Goal: Task Accomplishment & Management: Manage account settings

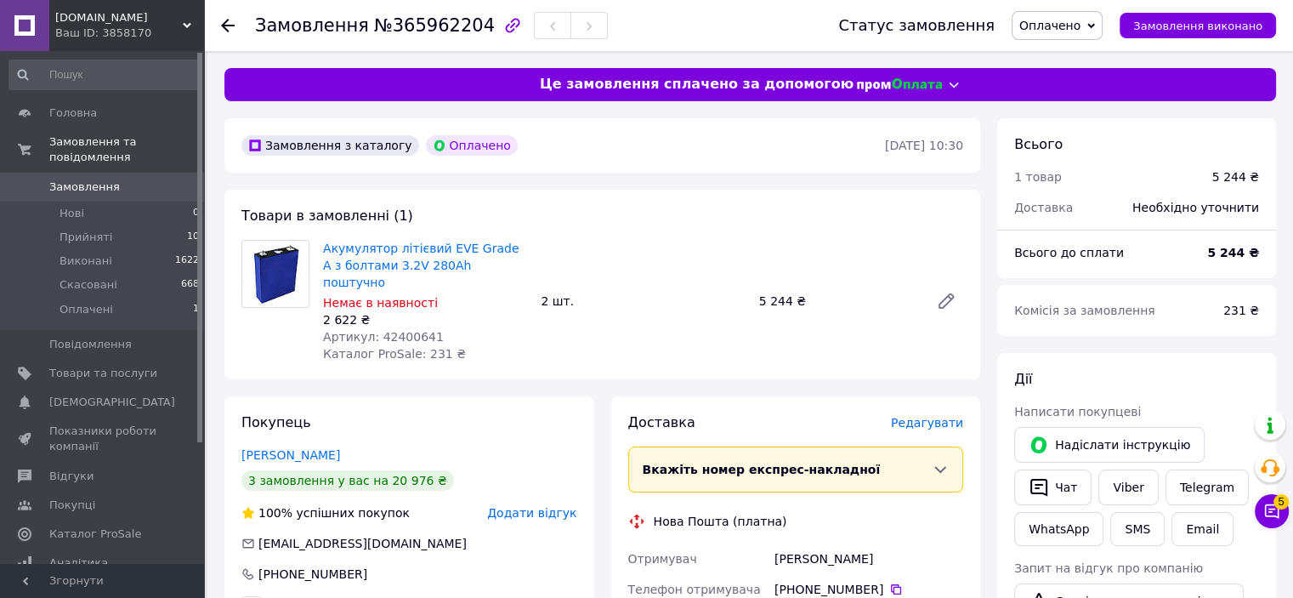
click at [395, 330] on span "Артикул: 42400641" at bounding box center [383, 337] width 121 height 14
copy span "42400641"
click at [105, 179] on span "Замовлення" at bounding box center [84, 186] width 71 height 15
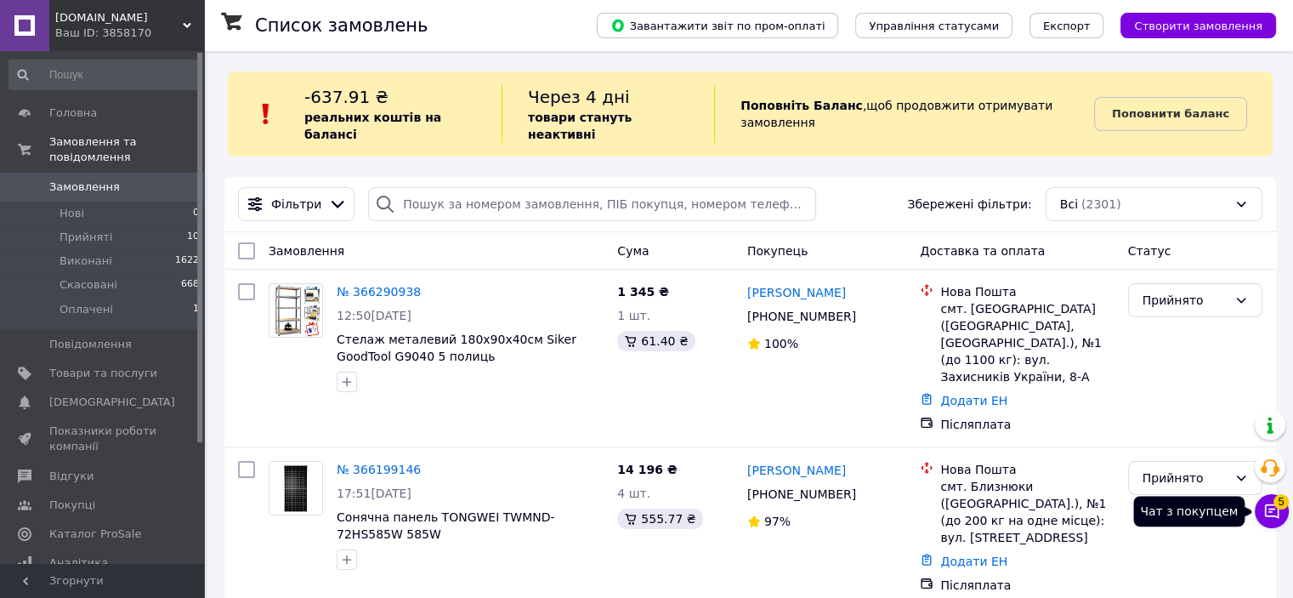
click at [1279, 516] on icon at bounding box center [1272, 511] width 14 height 14
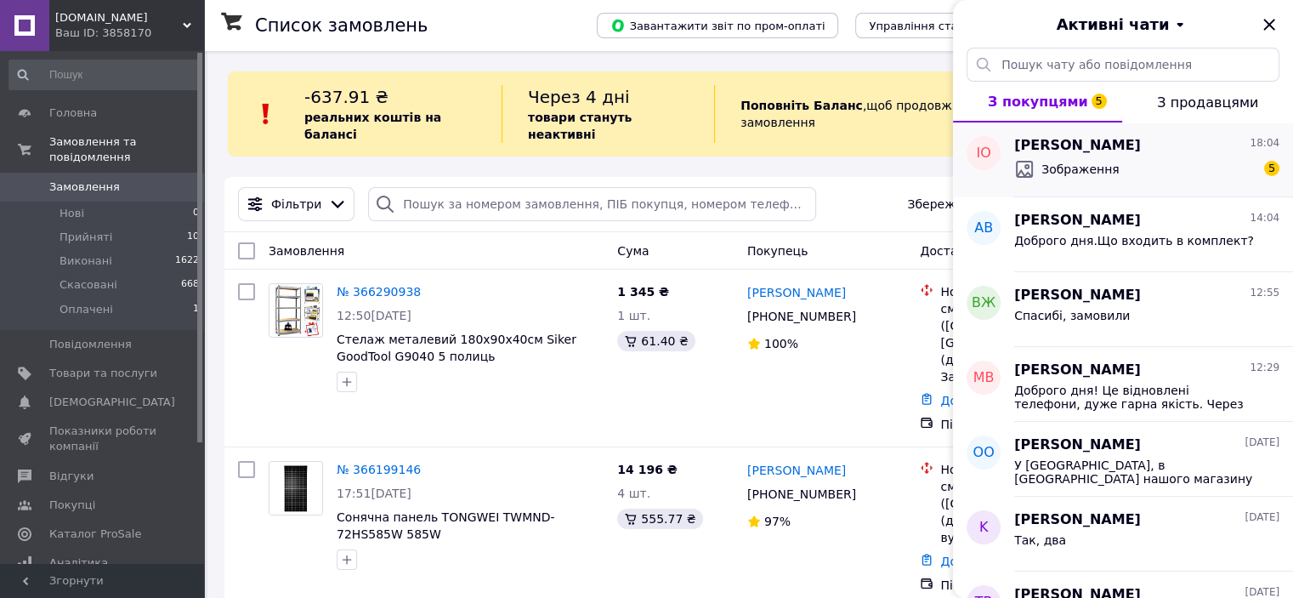
click at [1066, 172] on span "Зображення" at bounding box center [1081, 169] width 78 height 17
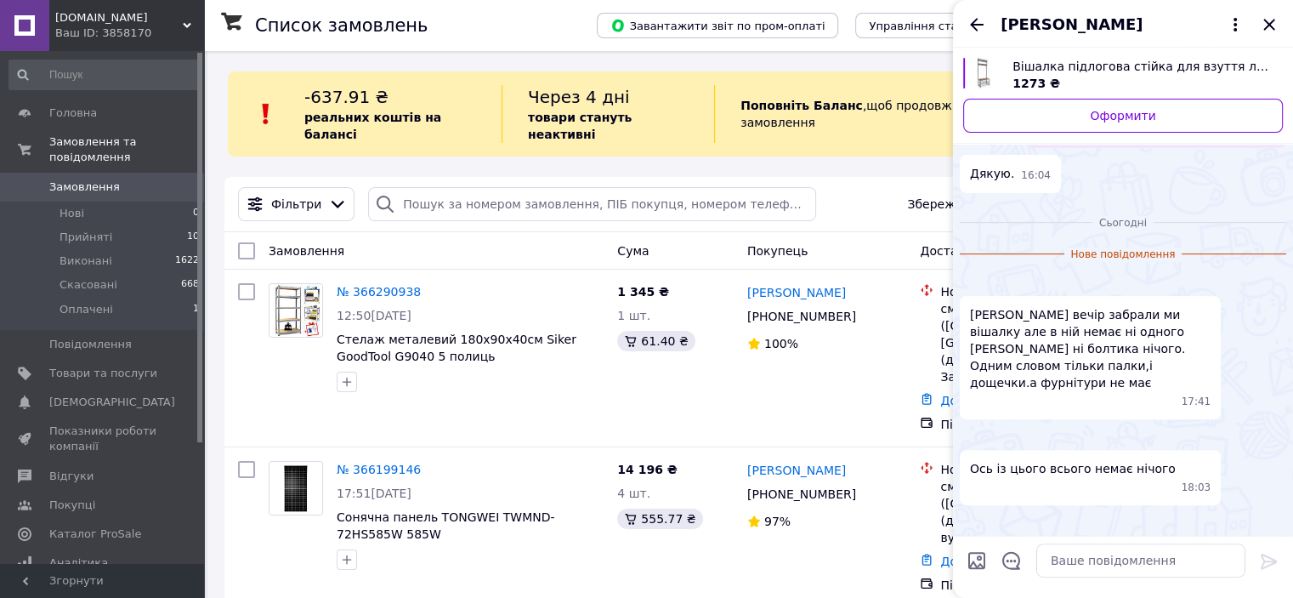
scroll to position [680, 0]
click at [974, 275] on img at bounding box center [967, 282] width 14 height 14
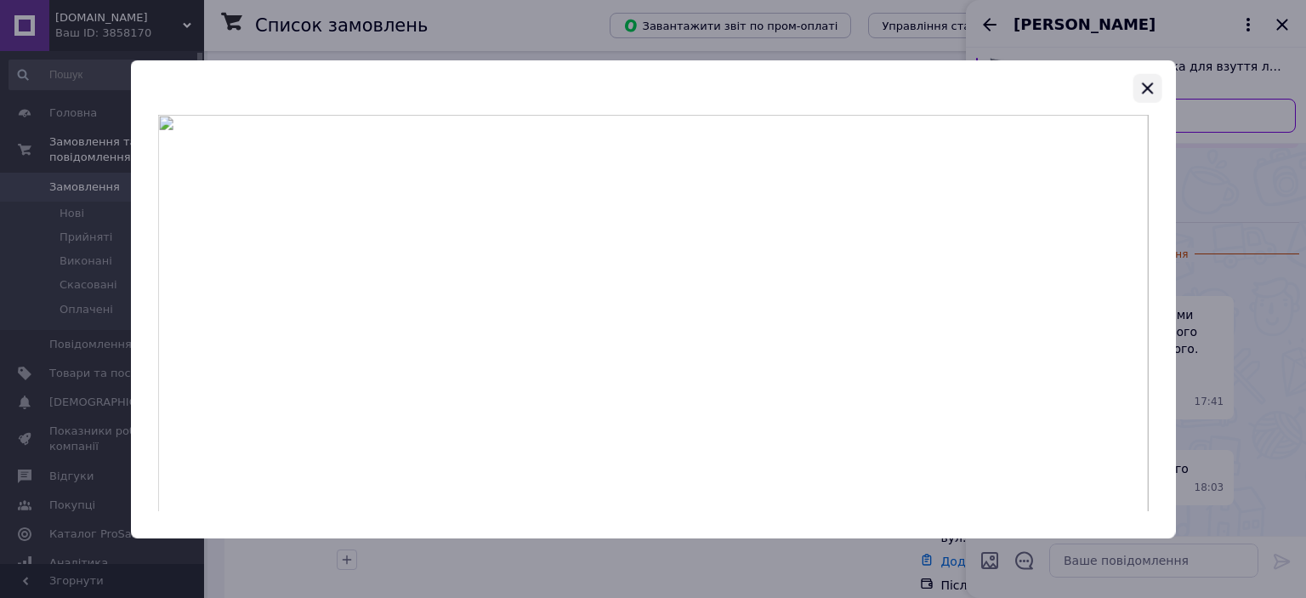
click at [1146, 88] on icon "button" at bounding box center [1147, 87] width 11 height 11
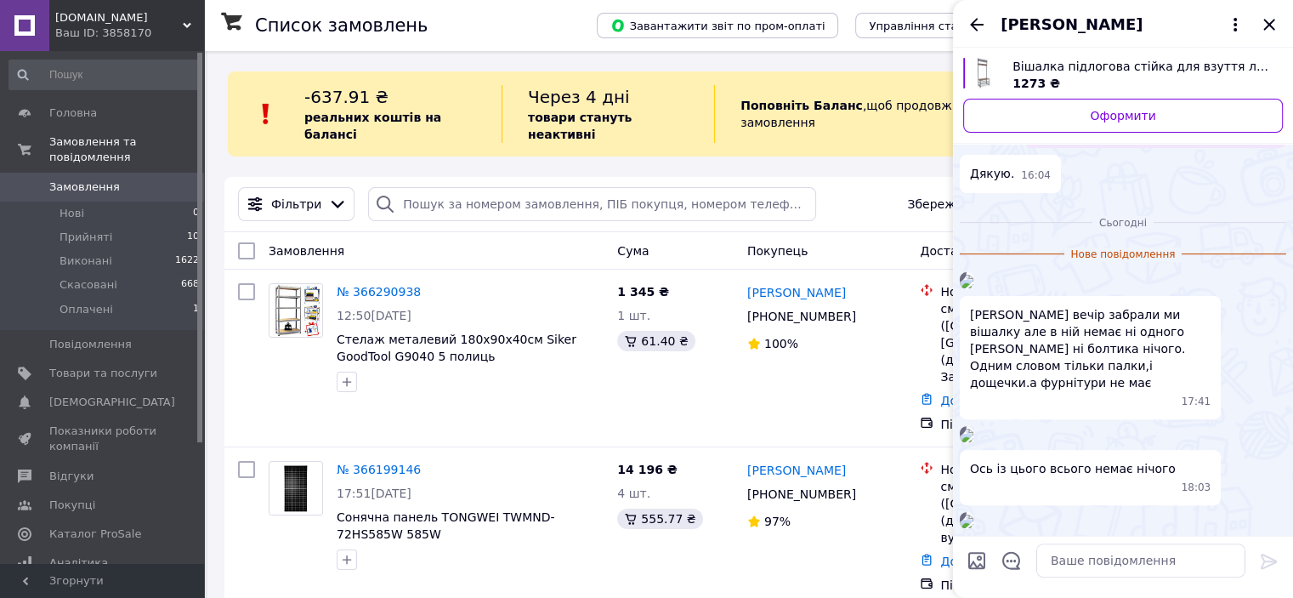
scroll to position [1020, 0]
click at [974, 429] on img at bounding box center [967, 436] width 14 height 14
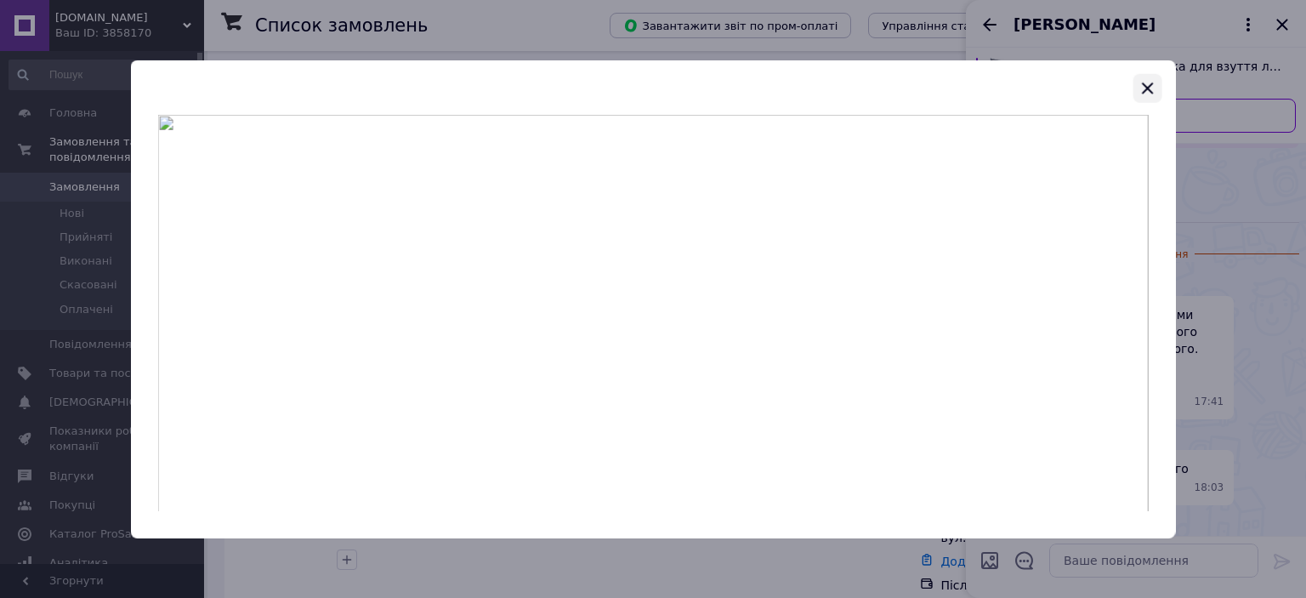
click at [1142, 85] on icon "button" at bounding box center [1147, 87] width 20 height 20
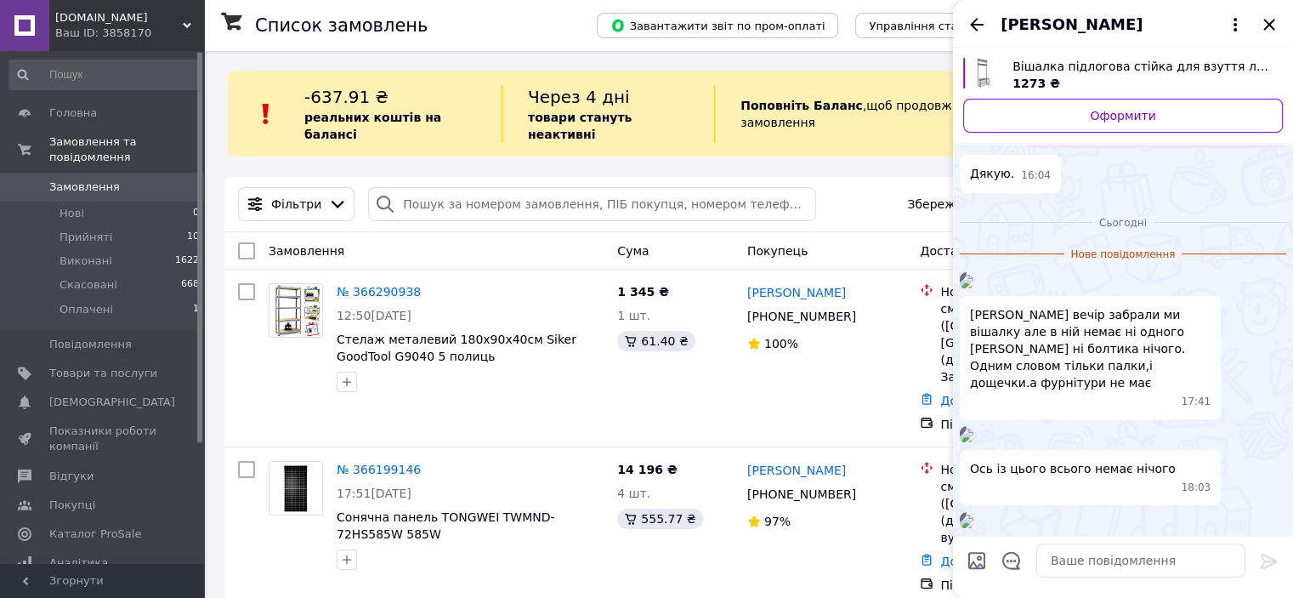
click at [974, 514] on img at bounding box center [967, 521] width 14 height 14
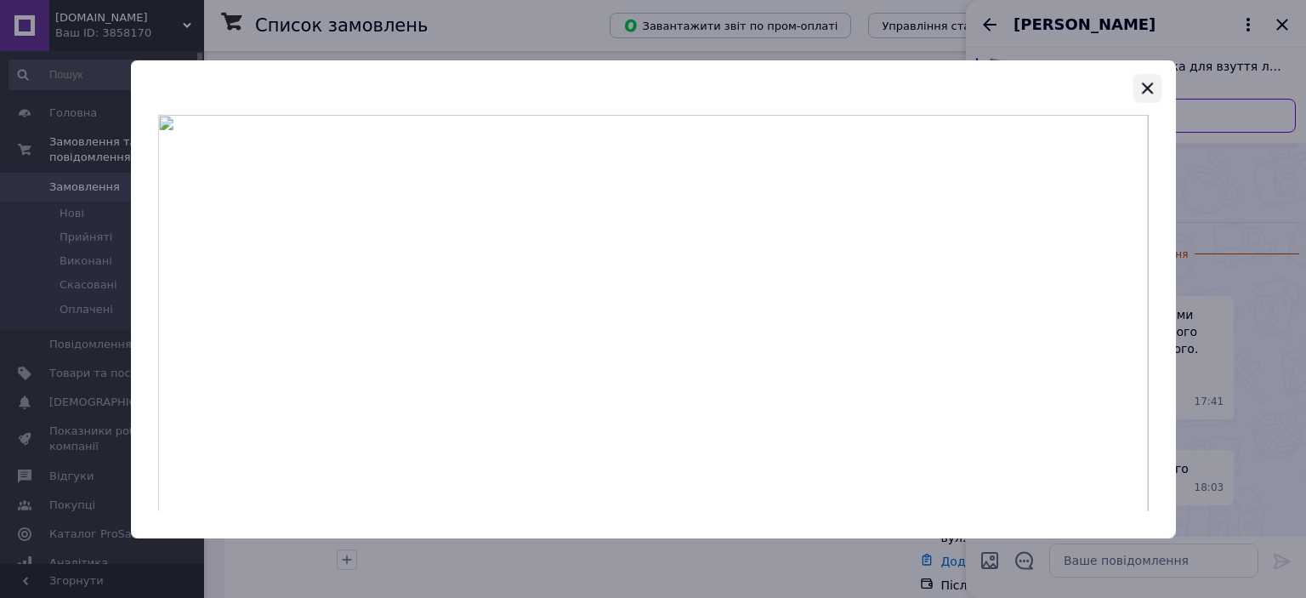
click at [1145, 85] on icon "button" at bounding box center [1147, 87] width 11 height 11
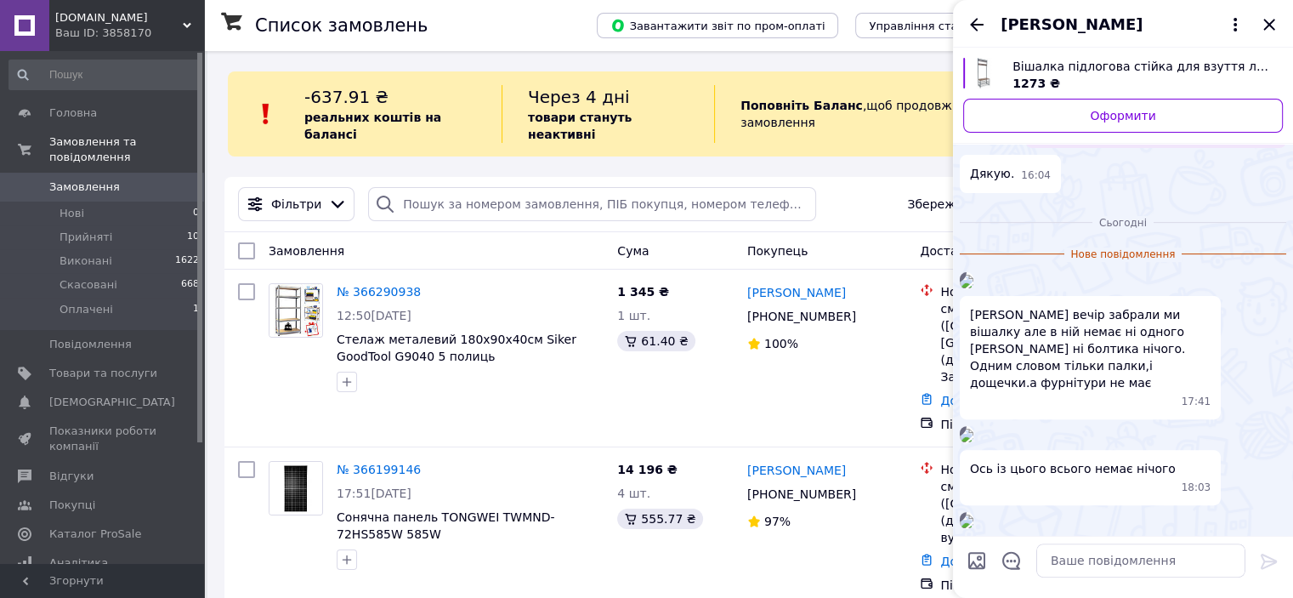
click at [974, 429] on img at bounding box center [967, 436] width 14 height 14
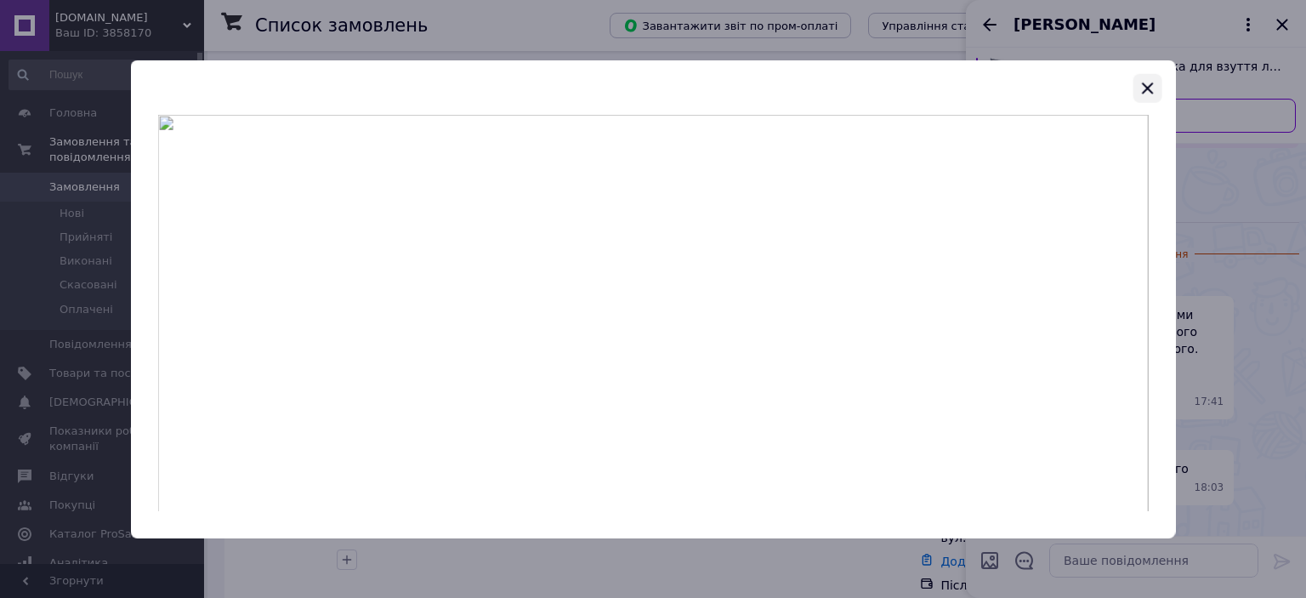
click at [1145, 78] on icon "button" at bounding box center [1147, 87] width 20 height 20
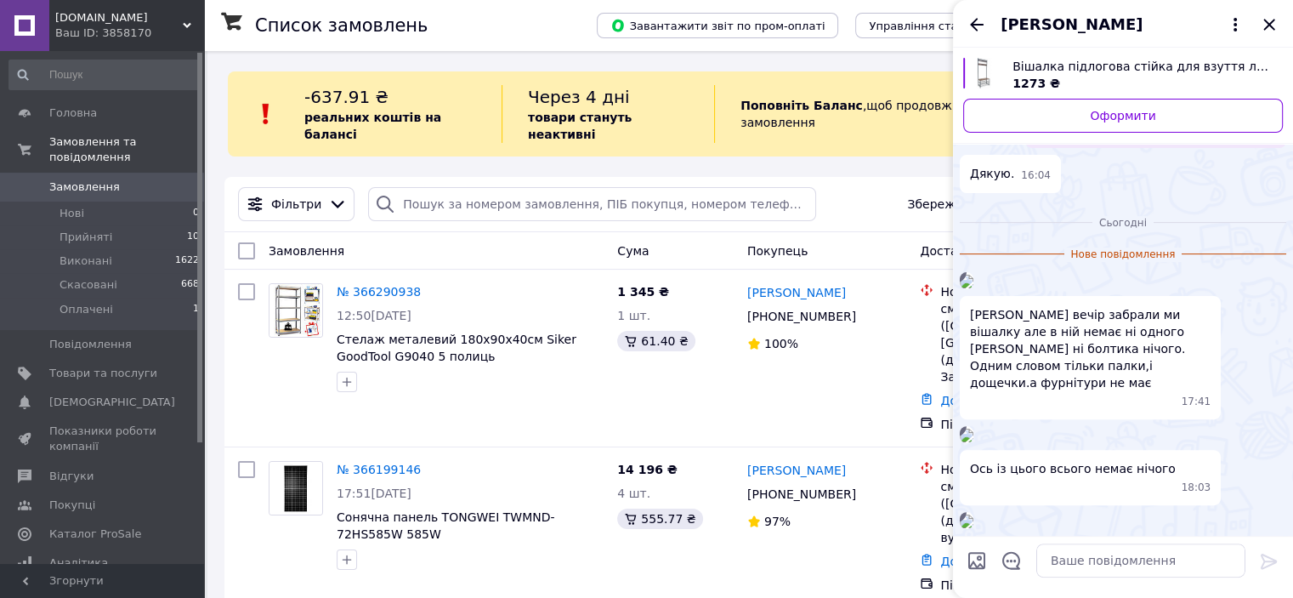
click at [974, 514] on img at bounding box center [967, 521] width 14 height 14
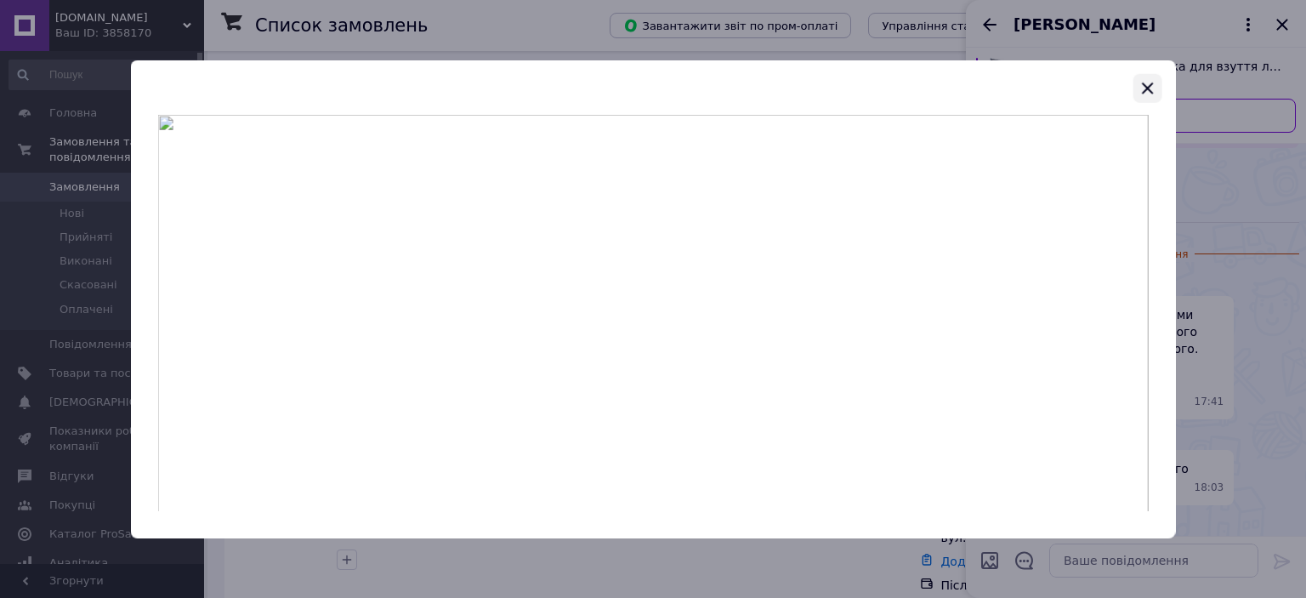
click at [1145, 84] on icon "button" at bounding box center [1147, 87] width 20 height 20
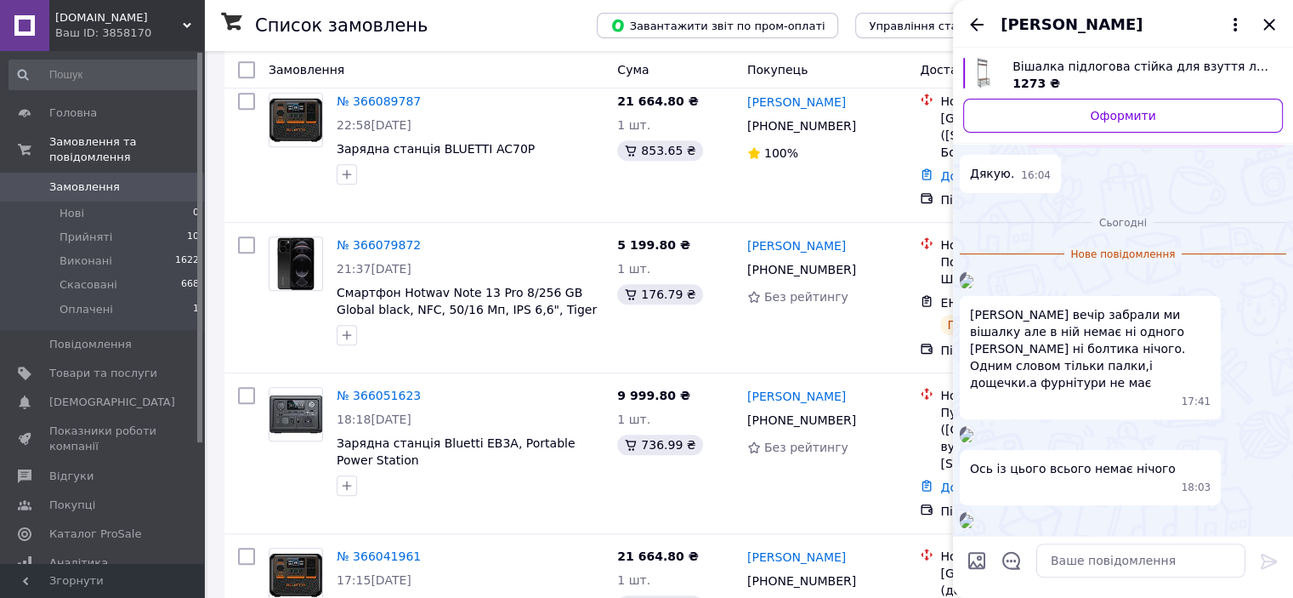
scroll to position [1107, 0]
